Goal: Transaction & Acquisition: Purchase product/service

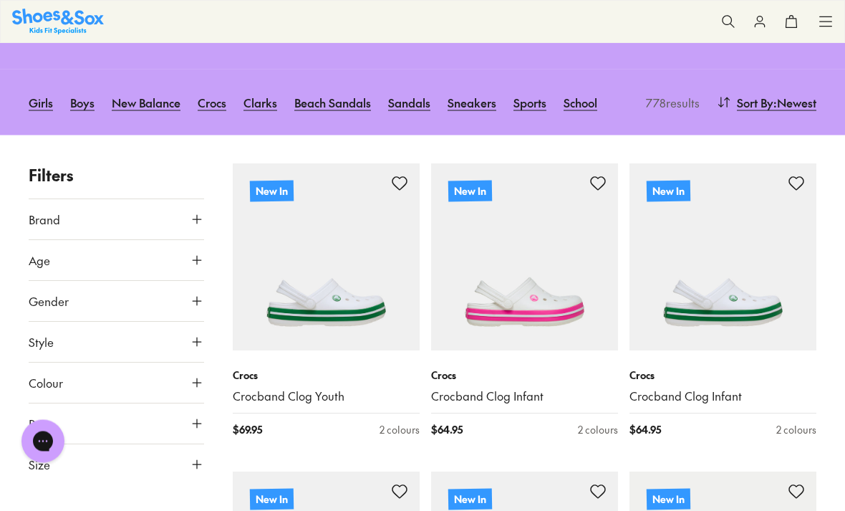
scroll to position [214, 0]
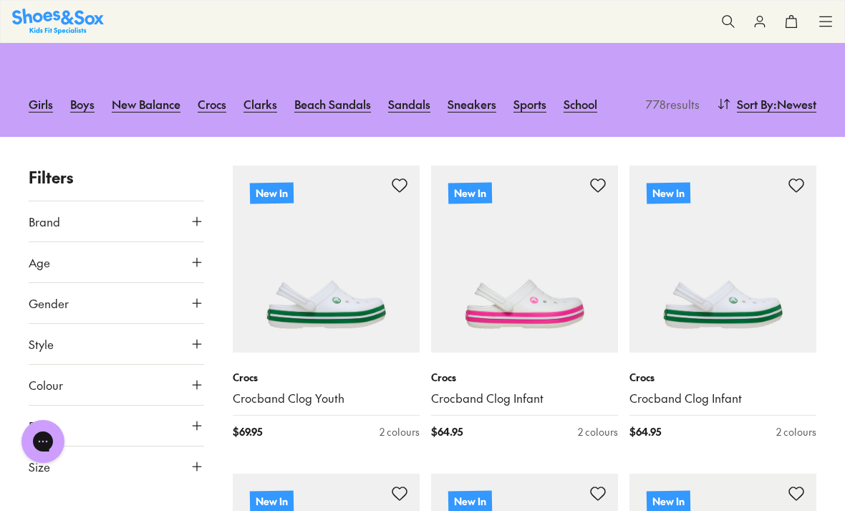
click at [202, 215] on icon at bounding box center [197, 221] width 14 height 14
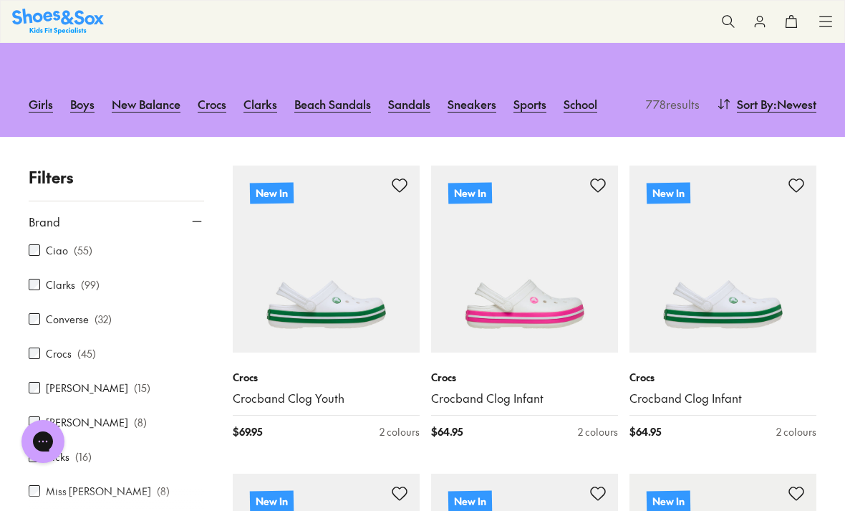
scroll to position [176, 0]
click at [30, 359] on div "Adidas Originals ( 30 ) Adidas Performance ( 38 ) Birkenstock ( 31 ) Bobux ( 84…" at bounding box center [116, 517] width 175 height 905
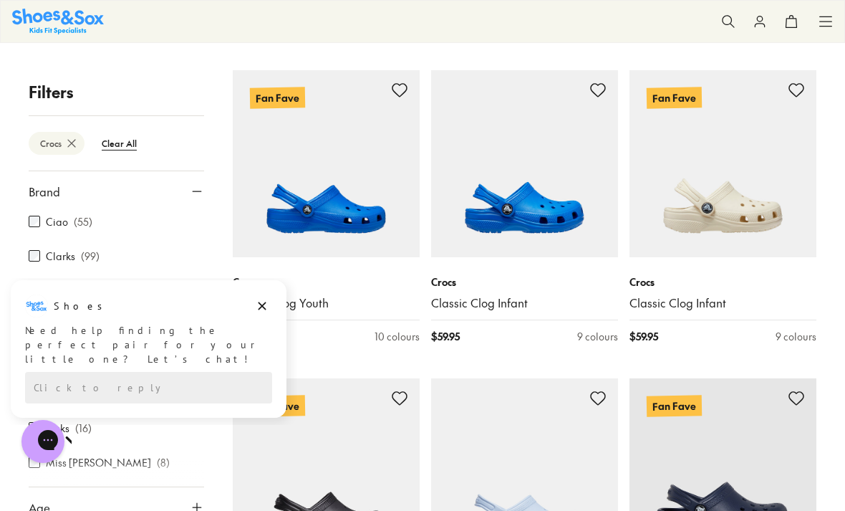
scroll to position [2458, 0]
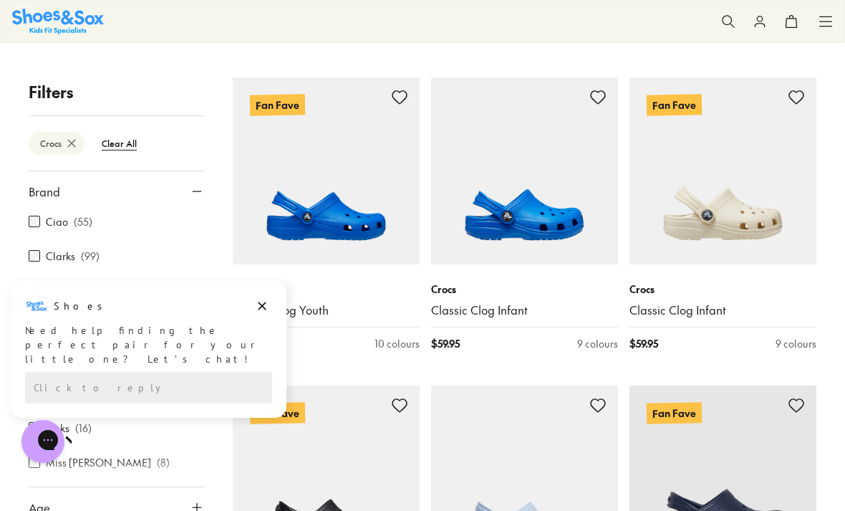
type input "***"
click at [528, 193] on img at bounding box center [524, 170] width 187 height 187
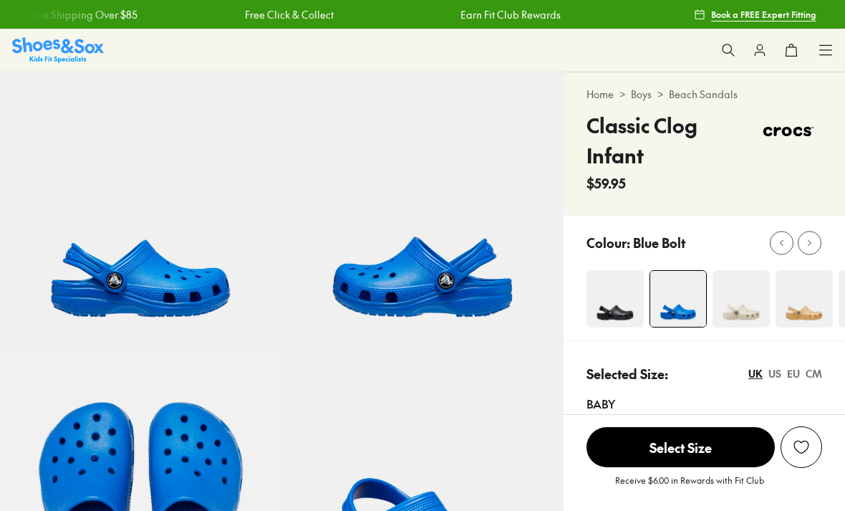
select select "*"
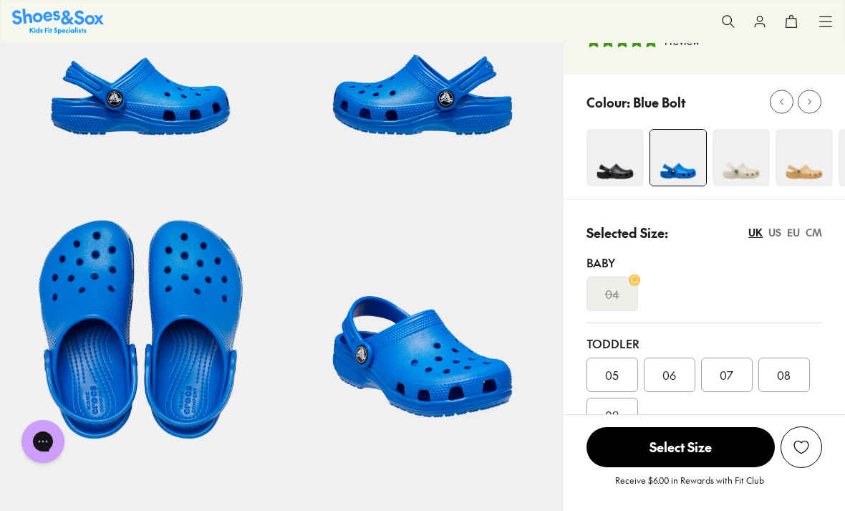
click at [571, 174] on div at bounding box center [704, 136] width 281 height 125
click at [609, 164] on img at bounding box center [615, 157] width 57 height 57
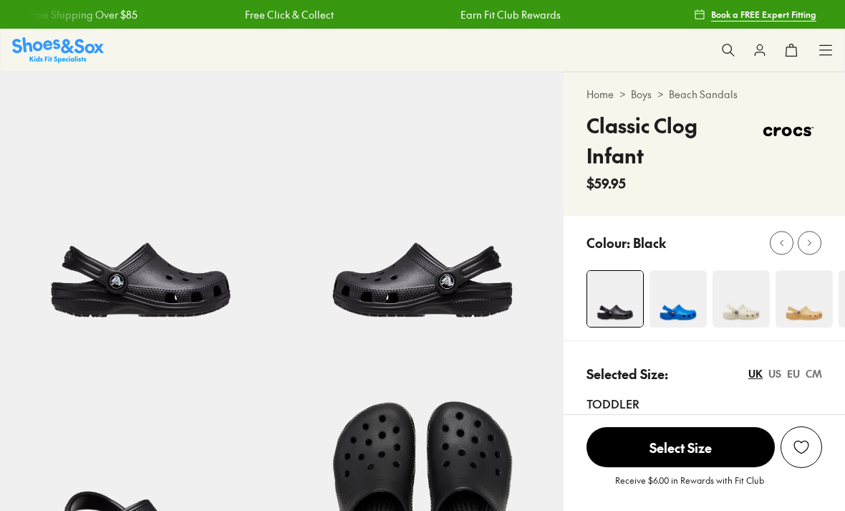
select select "*"
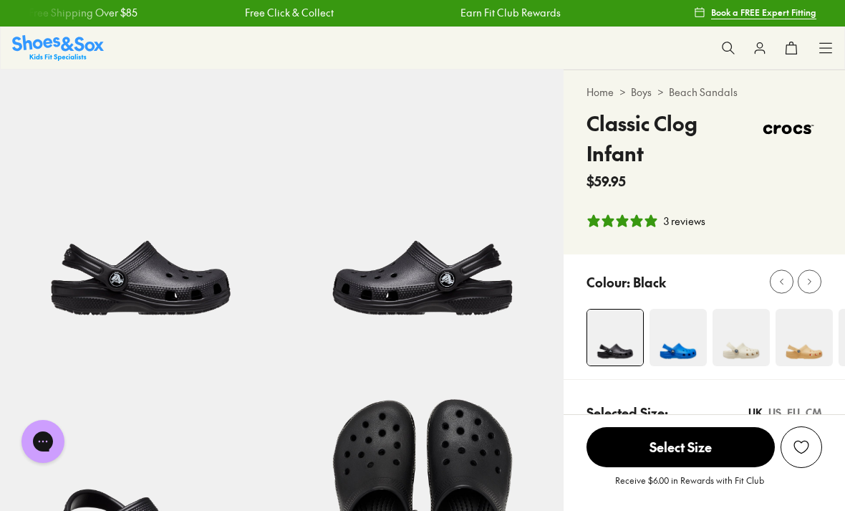
scroll to position [9, 0]
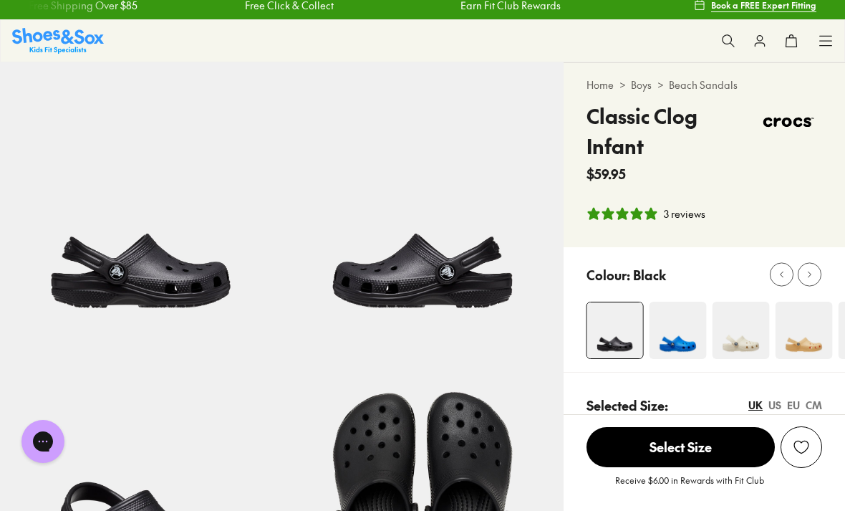
click at [741, 332] on img at bounding box center [740, 330] width 57 height 57
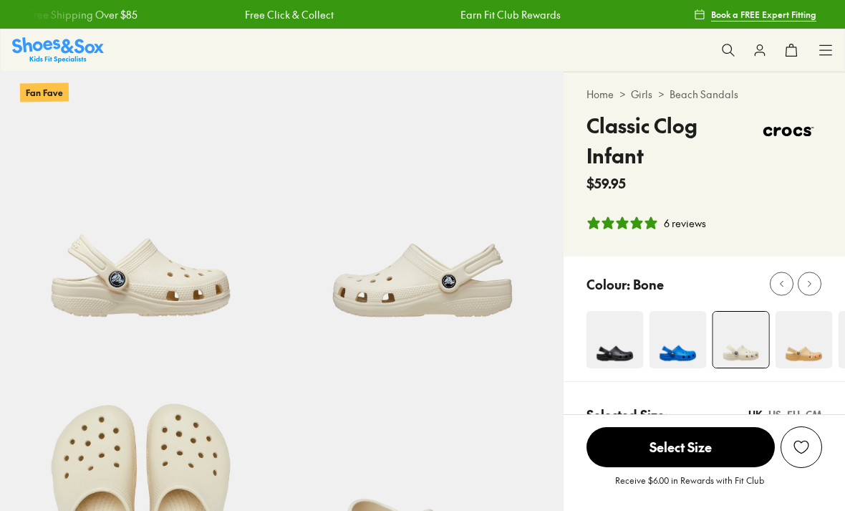
select select "*"
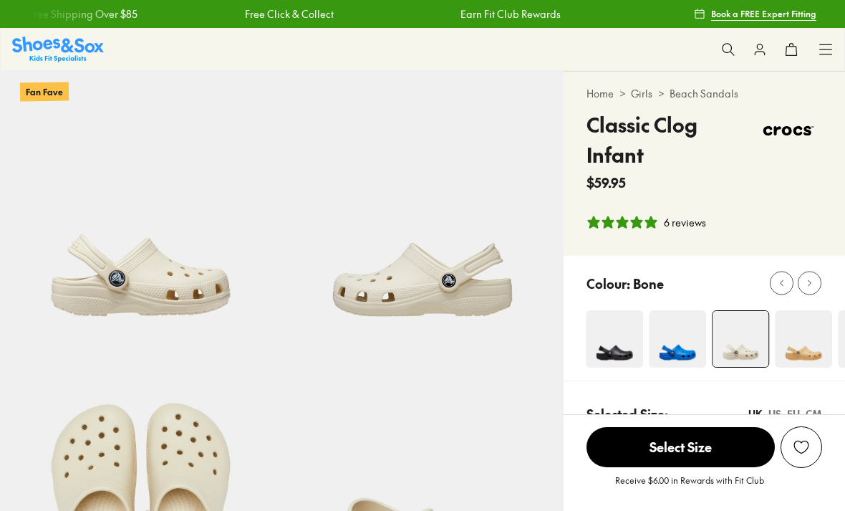
click at [673, 319] on img at bounding box center [677, 338] width 57 height 57
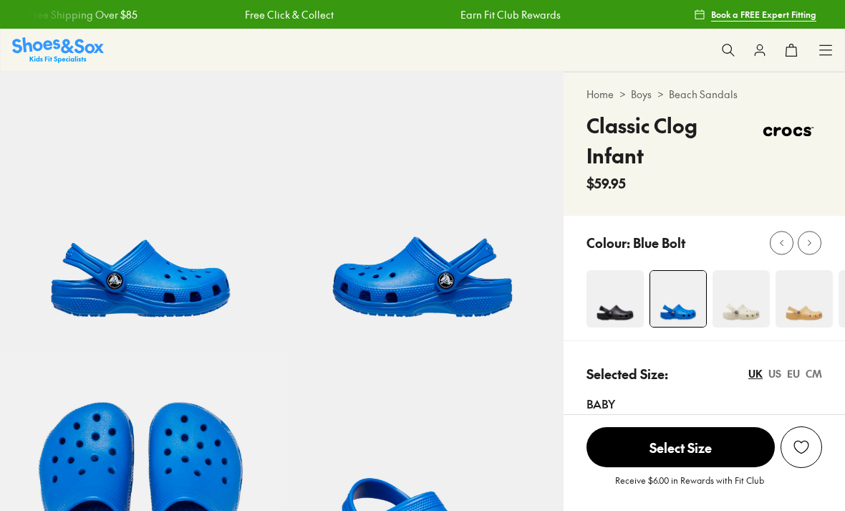
select select "*"
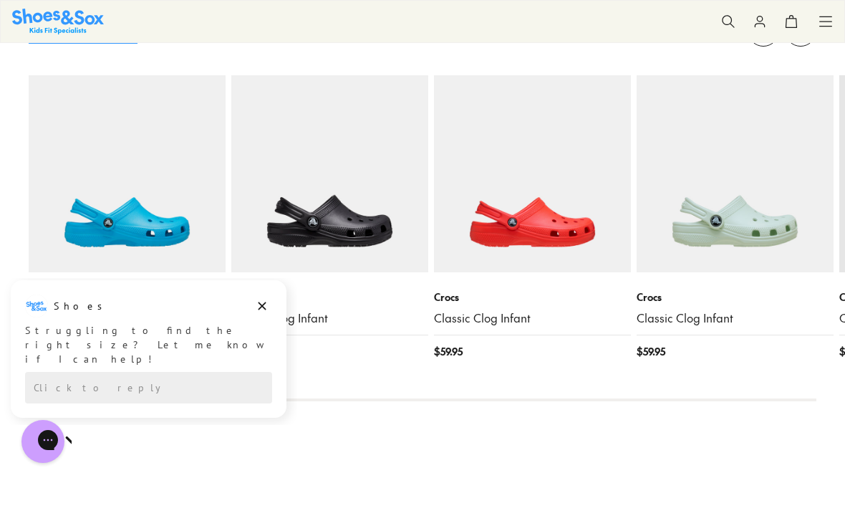
scroll to position [1601, 0]
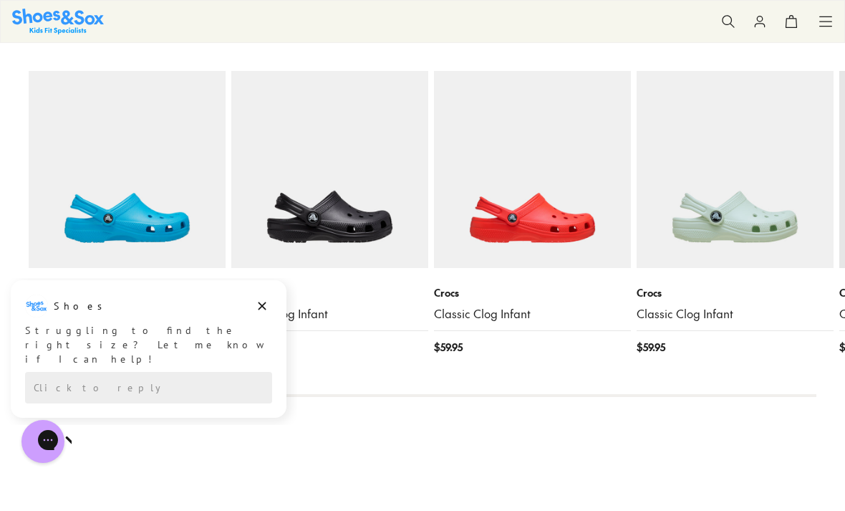
click at [147, 198] on img at bounding box center [127, 169] width 197 height 197
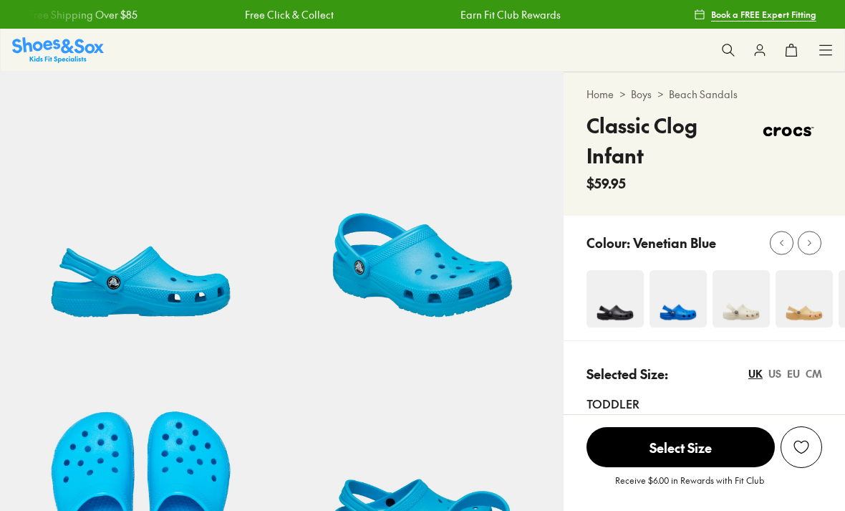
select select "*"
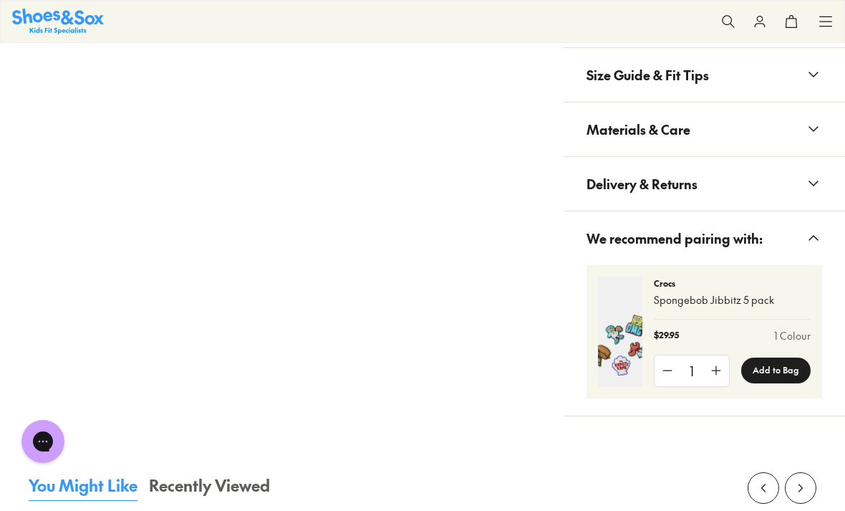
scroll to position [1054, 0]
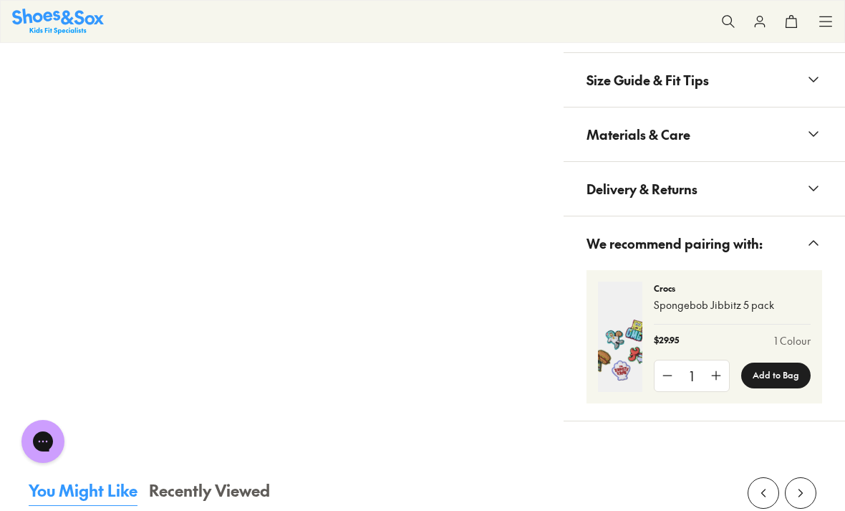
click at [663, 304] on p "Spongebob Jibbitz 5 pack" at bounding box center [732, 304] width 157 height 15
click at [612, 342] on img at bounding box center [620, 336] width 44 height 110
click at [706, 301] on p "Spongebob Jibbitz 5 pack" at bounding box center [732, 304] width 157 height 15
click at [766, 302] on p "Spongebob Jibbitz 5 pack" at bounding box center [732, 304] width 157 height 15
click at [740, 305] on p "Spongebob Jibbitz 5 pack" at bounding box center [732, 304] width 157 height 15
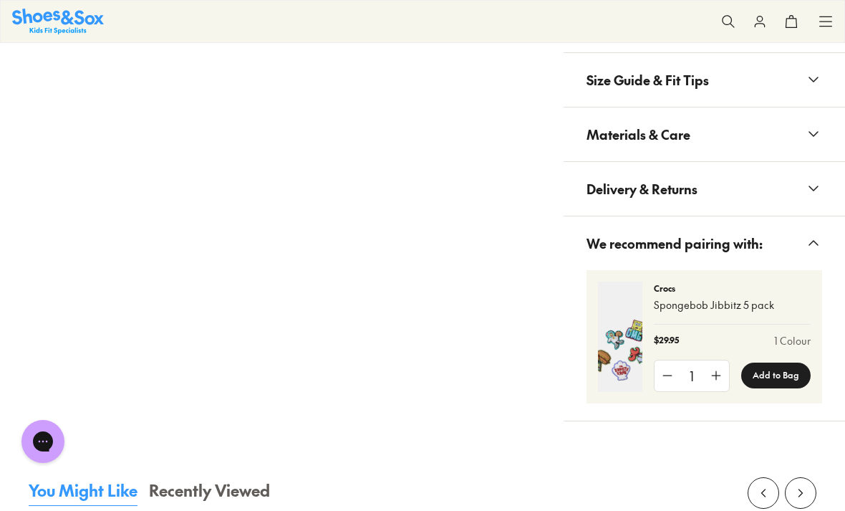
click at [740, 305] on p "Spongebob Jibbitz 5 pack" at bounding box center [732, 304] width 157 height 15
click at [713, 293] on div "Crocs Spongebob Jibbitz 5 pack" at bounding box center [732, 302] width 157 height 43
click at [712, 292] on p "Crocs" at bounding box center [732, 287] width 157 height 13
click at [638, 299] on img at bounding box center [620, 336] width 44 height 110
click at [637, 299] on img at bounding box center [620, 336] width 44 height 110
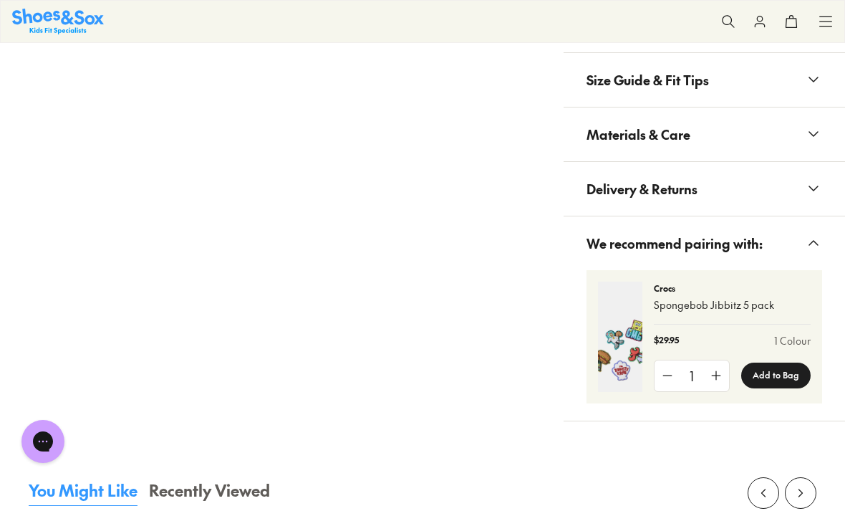
click at [631, 324] on img at bounding box center [620, 336] width 44 height 110
click at [631, 323] on img at bounding box center [620, 336] width 44 height 110
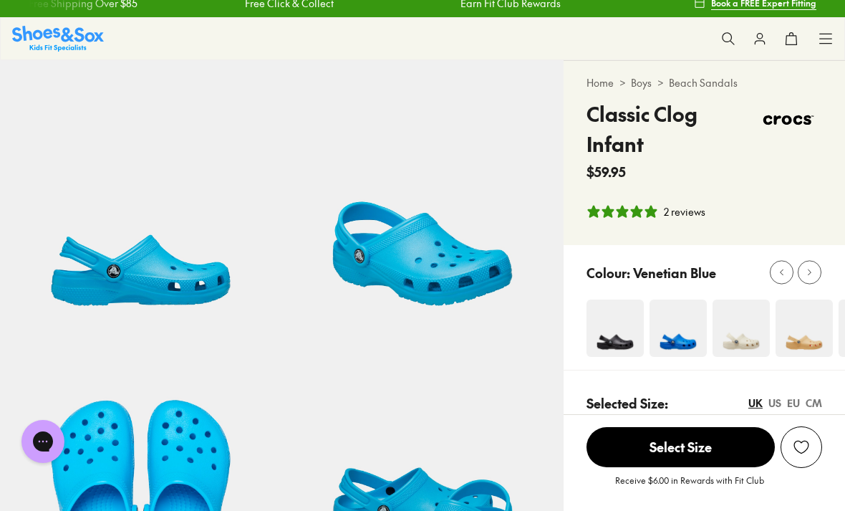
scroll to position [0, 0]
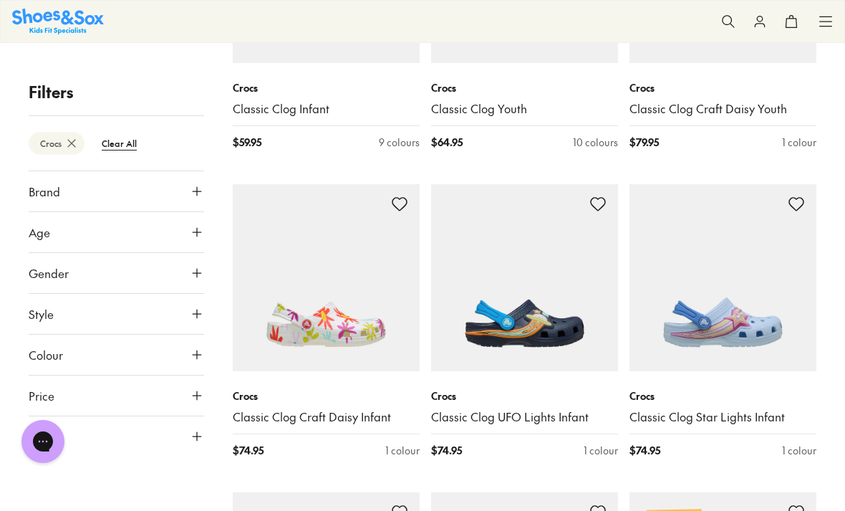
scroll to position [1165, 0]
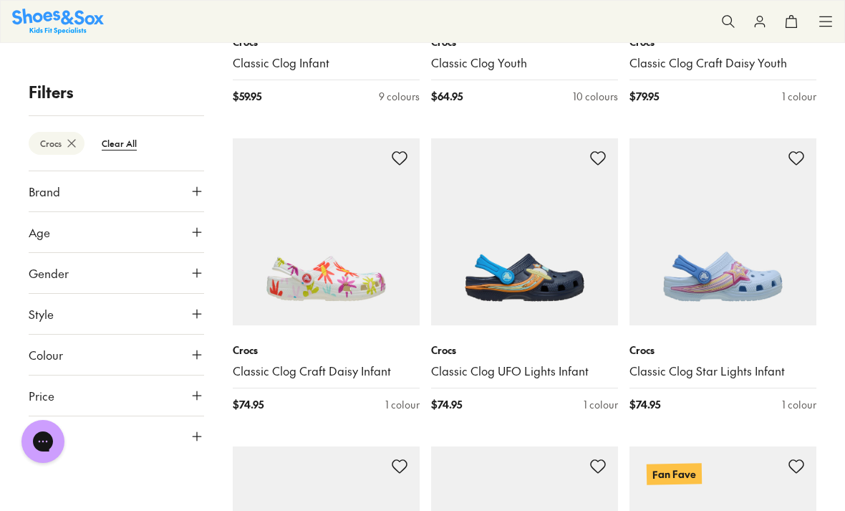
click at [542, 261] on img at bounding box center [524, 231] width 187 height 187
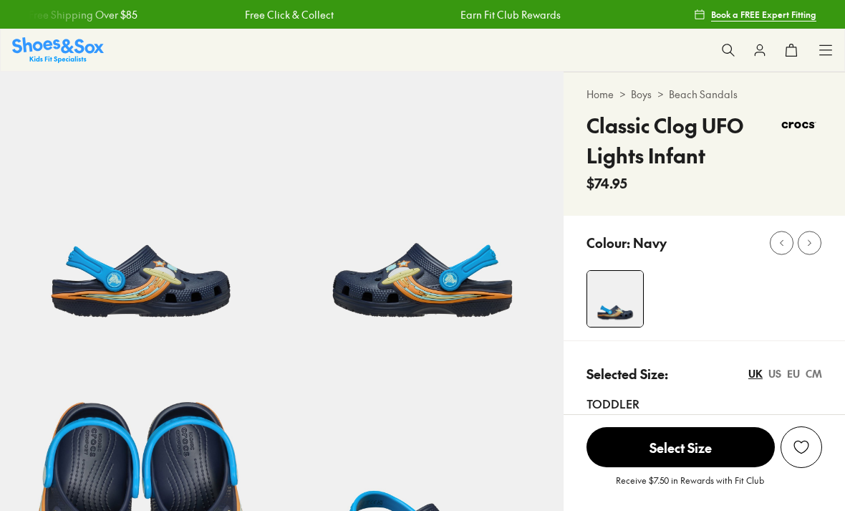
select select "*"
